Goal: Find specific page/section: Locate a particular part of the current website

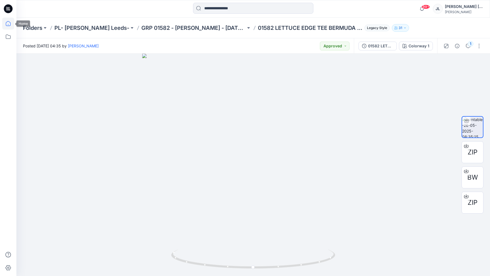
click at [8, 24] on icon at bounding box center [8, 24] width 12 height 12
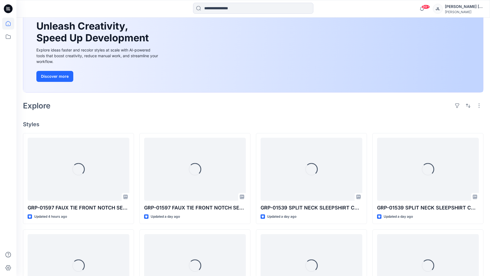
scroll to position [50, 0]
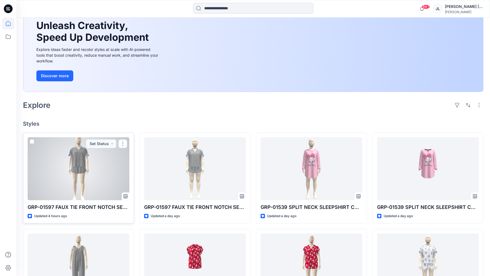
click at [85, 188] on div at bounding box center [79, 168] width 102 height 63
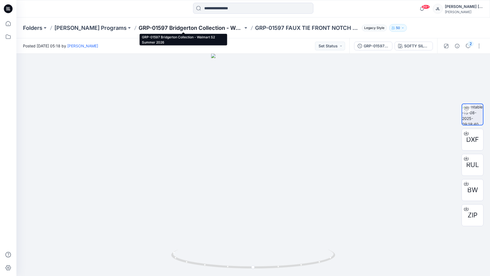
click at [224, 26] on p "GRP-01597 Bridgerton Collection - Walmart S2 Summer 2026" at bounding box center [191, 28] width 104 height 8
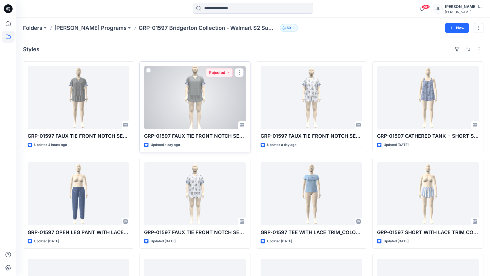
click at [215, 116] on div at bounding box center [195, 97] width 102 height 63
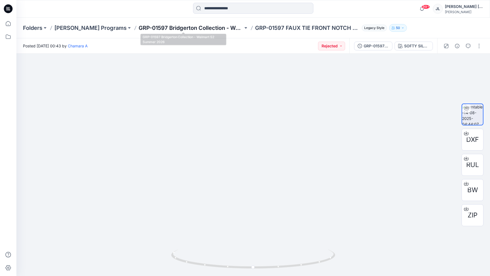
click at [161, 28] on p "GRP-01597 Bridgerton Collection - Walmart S2 Summer 2026" at bounding box center [191, 28] width 104 height 8
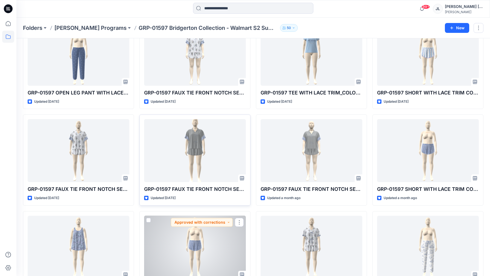
scroll to position [139, 0]
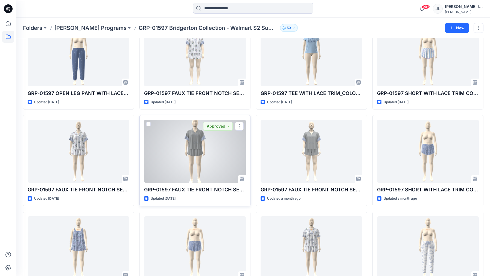
click at [207, 160] on div at bounding box center [195, 151] width 102 height 63
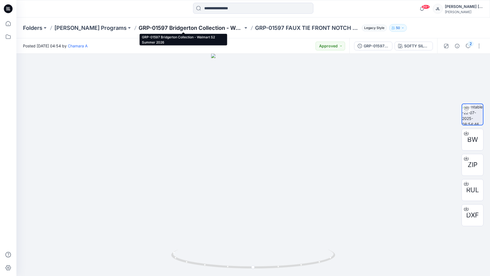
click at [156, 30] on p "GRP-01597 Bridgerton Collection - Walmart S2 Summer 2026" at bounding box center [191, 28] width 104 height 8
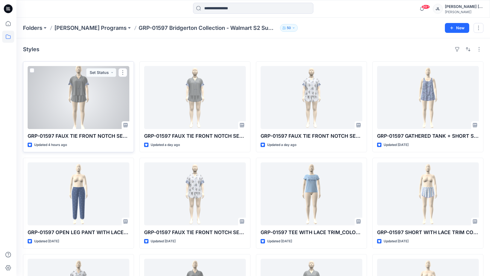
click at [69, 102] on div at bounding box center [79, 97] width 102 height 63
